Goal: Check status: Check status

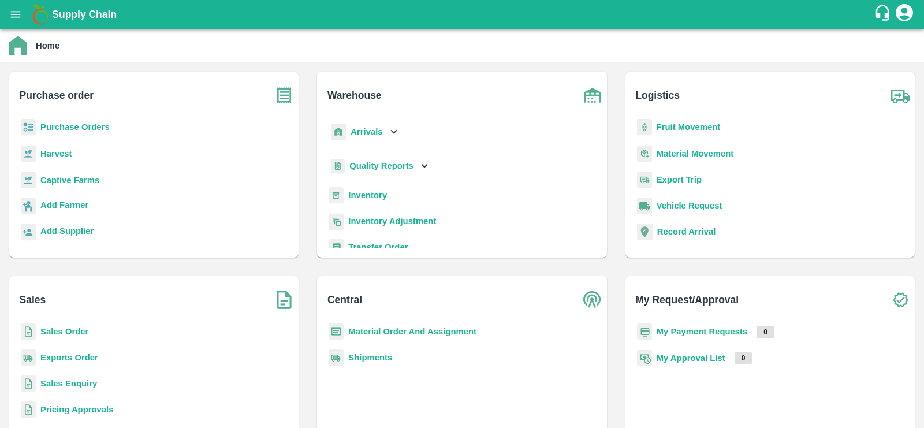
click at [680, 185] on p "Export Trip" at bounding box center [679, 179] width 45 height 13
click at [680, 181] on b "Export Trip" at bounding box center [679, 179] width 45 height 9
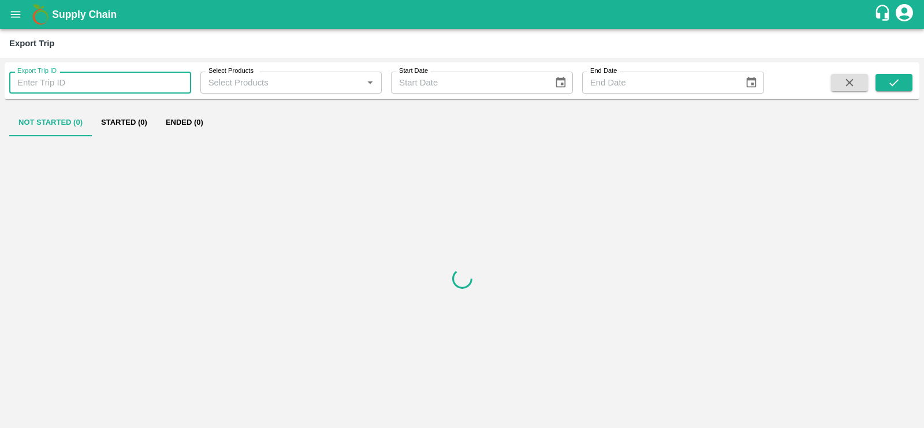
click at [118, 79] on input "Export Trip ID" at bounding box center [100, 83] width 182 height 22
type input "564"
click at [896, 81] on icon "submit" at bounding box center [893, 82] width 9 height 7
click at [184, 122] on button "Ended (1)" at bounding box center [184, 123] width 56 height 28
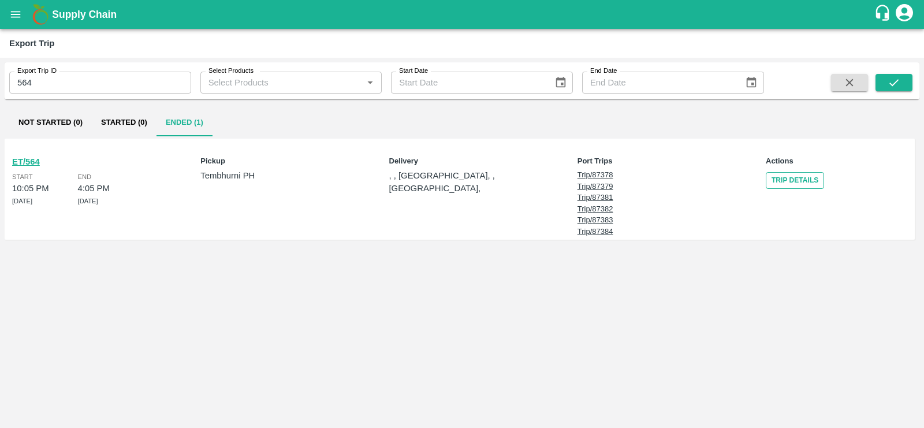
click at [796, 176] on link "Trip Details" at bounding box center [795, 180] width 58 height 17
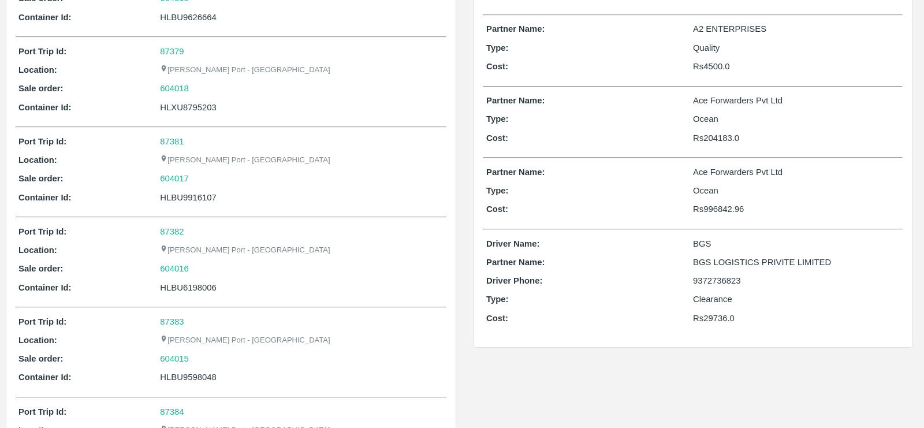
scroll to position [175, 0]
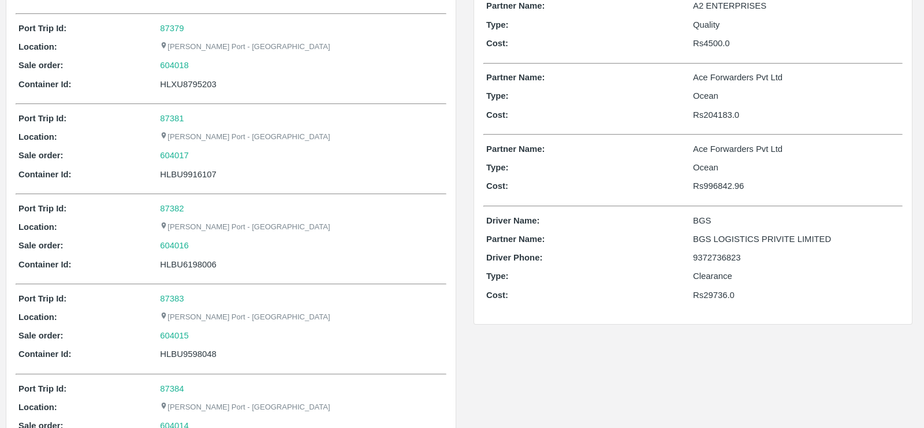
click at [695, 218] on p "BGS" at bounding box center [796, 220] width 207 height 13
click at [718, 275] on p "Clearance" at bounding box center [796, 276] width 207 height 13
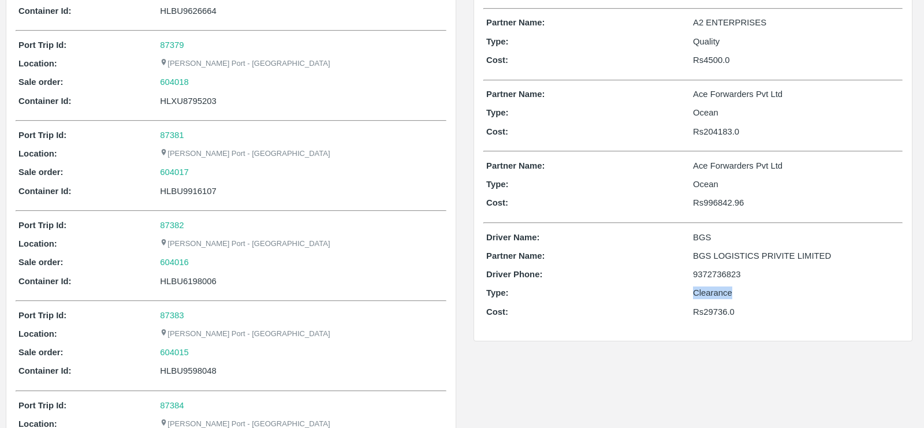
scroll to position [140, 0]
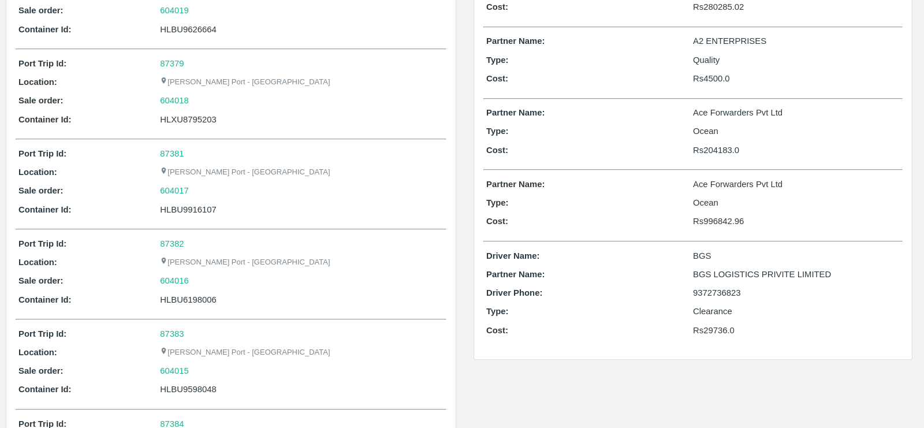
click at [711, 184] on p "Ace Forwarders Pvt Ltd" at bounding box center [796, 184] width 207 height 13
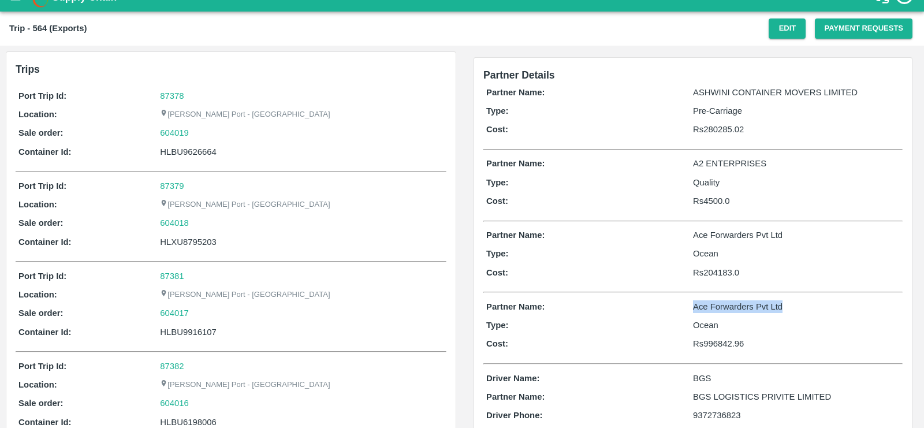
scroll to position [0, 0]
